Goal: Answer question/provide support

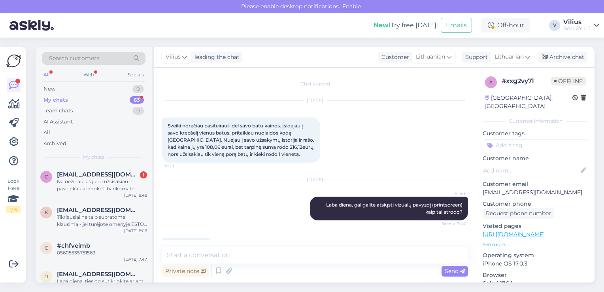
scroll to position [155, 0]
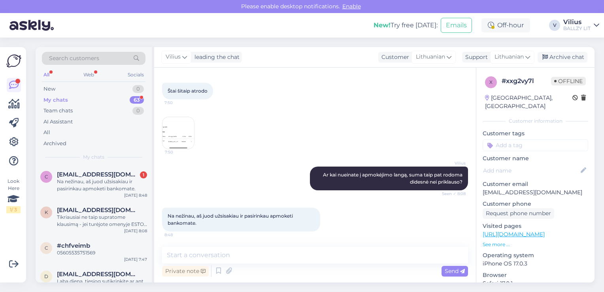
click at [231, 253] on textarea at bounding box center [315, 255] width 306 height 17
click at [298, 254] on textarea "Bet nuskaityta buvo mažesnė suma, 108.6e, taip?" at bounding box center [315, 255] width 306 height 17
click at [283, 253] on textarea "Bet nuskaityta buvo mažesnė suma, 108.06e, taip?" at bounding box center [315, 255] width 306 height 17
type textarea "Bet nuskaityta buvo mažesnė suma, 108.06e, taip?"
click at [454, 270] on span "Send" at bounding box center [455, 270] width 20 height 7
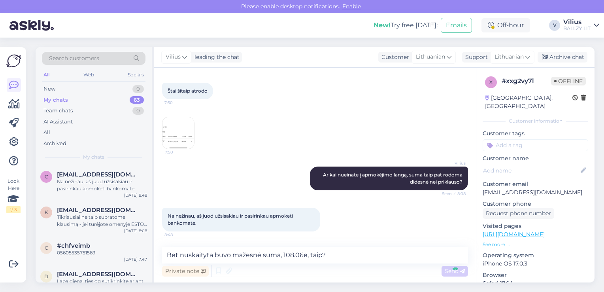
scroll to position [189, 0]
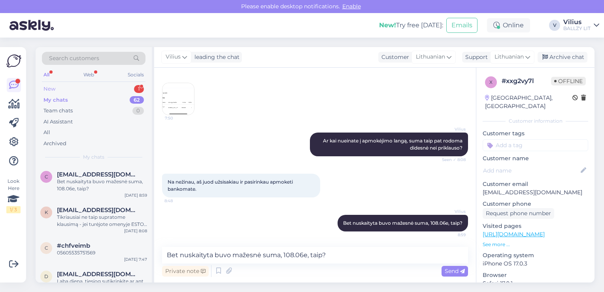
click at [68, 91] on div "New 1" at bounding box center [94, 88] width 104 height 11
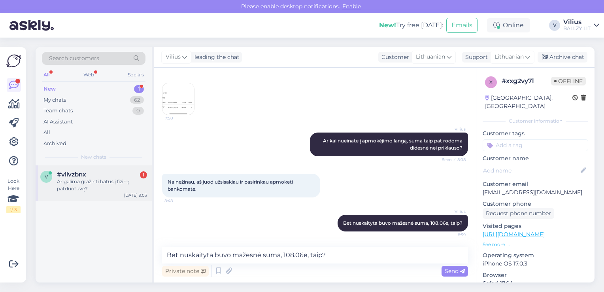
click at [97, 187] on div "Ar galima gražinti batus į fizinę patduotuvę?" at bounding box center [102, 185] width 90 height 14
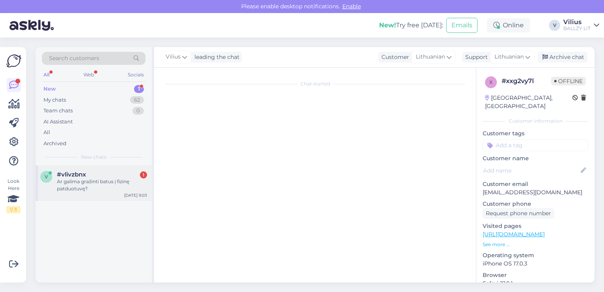
scroll to position [0, 0]
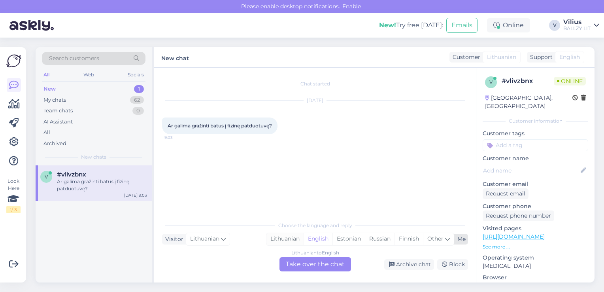
click at [282, 239] on div "Lithuanian" at bounding box center [284, 239] width 37 height 12
click at [315, 257] on div "Lithuanian to Lithuanian Take over the chat" at bounding box center [316, 264] width 72 height 14
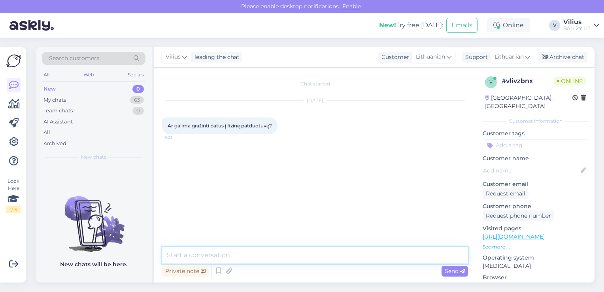
click at [294, 252] on textarea at bounding box center [315, 255] width 306 height 17
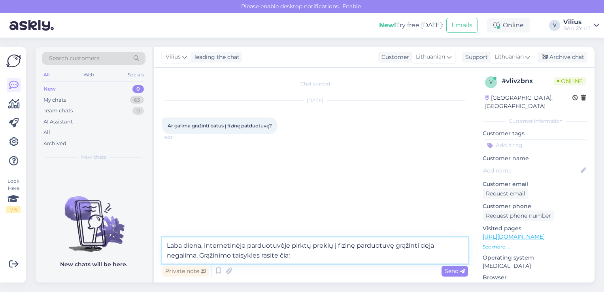
paste textarea "[URL][DOMAIN_NAME]"
type textarea "Laba diena, internetinėje parduotuvėje pirktų prekių į fizinę parduotuvę grąžin…"
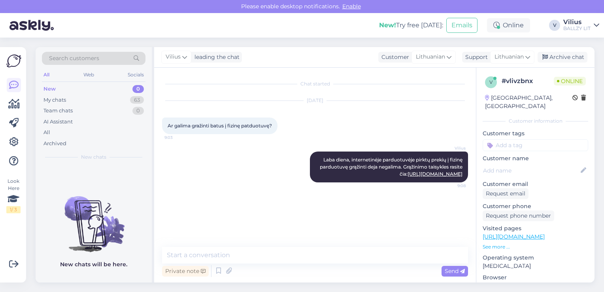
click at [57, 87] on div "New 0" at bounding box center [94, 88] width 104 height 11
